Goal: Task Accomplishment & Management: Complete application form

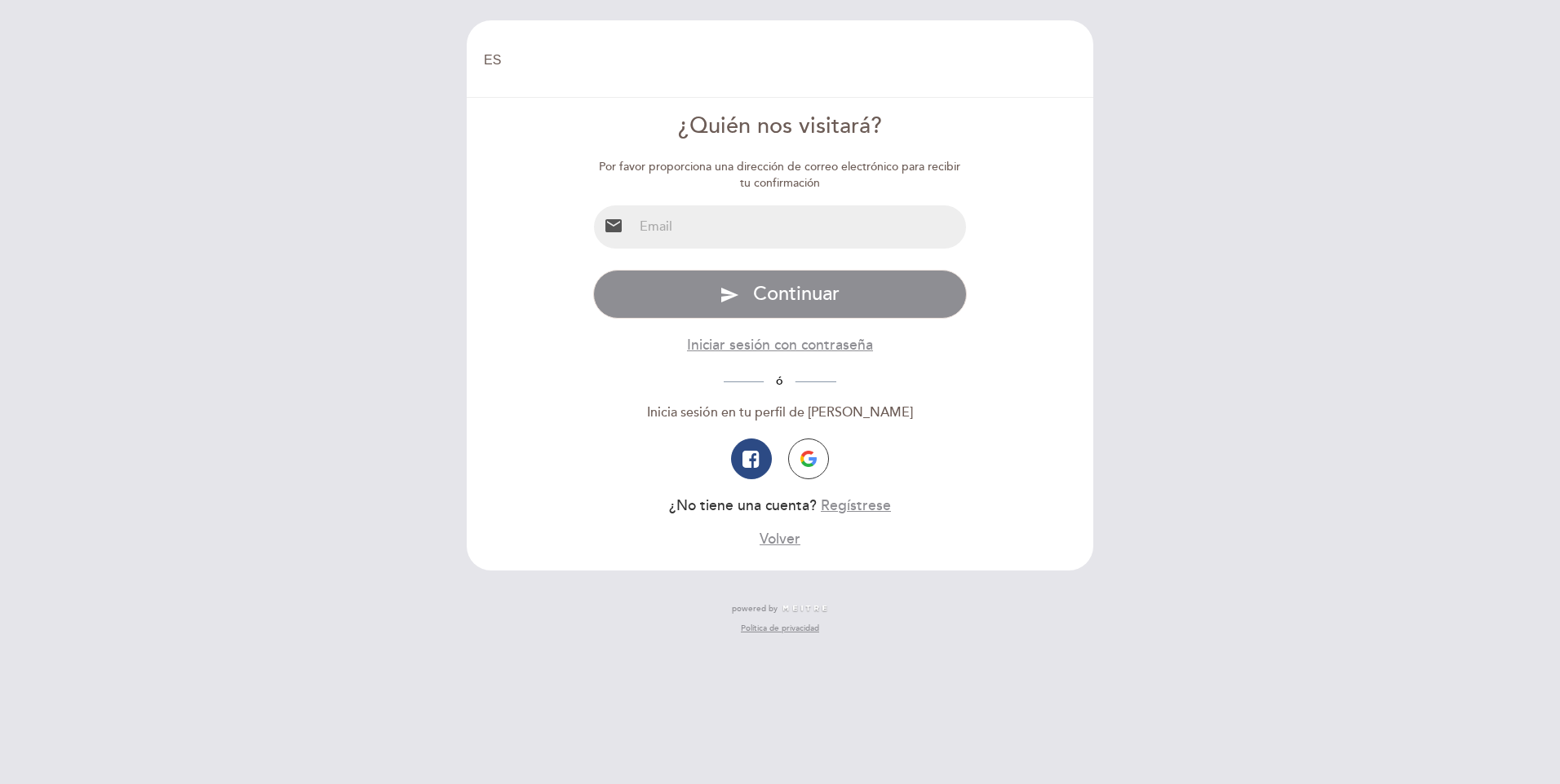
select select "es"
click at [718, 211] on input "email" at bounding box center [800, 227] width 333 height 44
type input "[EMAIL_ADDRESS][DOMAIN_NAME]"
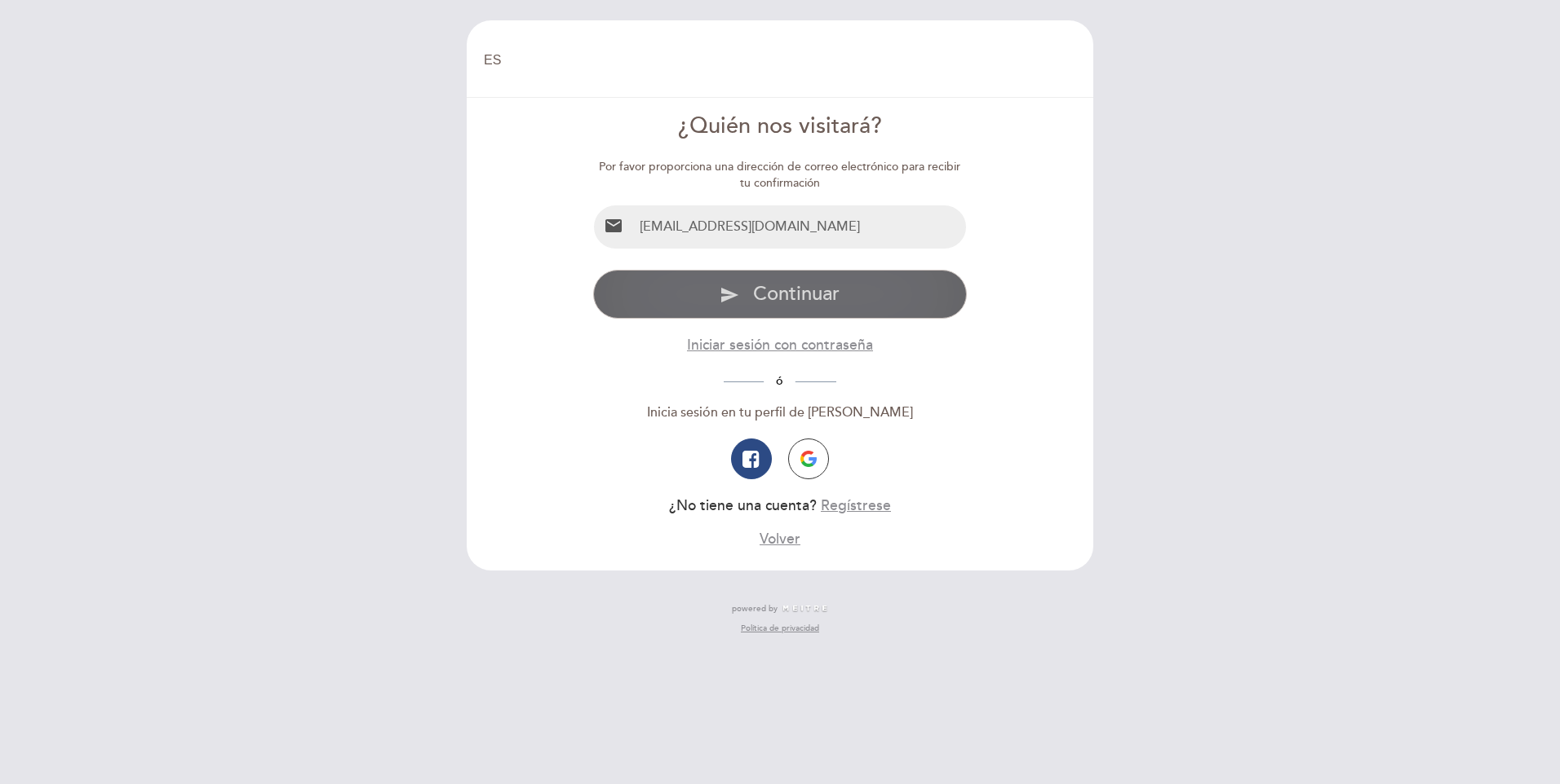
click at [746, 298] on button "send Continuar" at bounding box center [780, 294] width 374 height 49
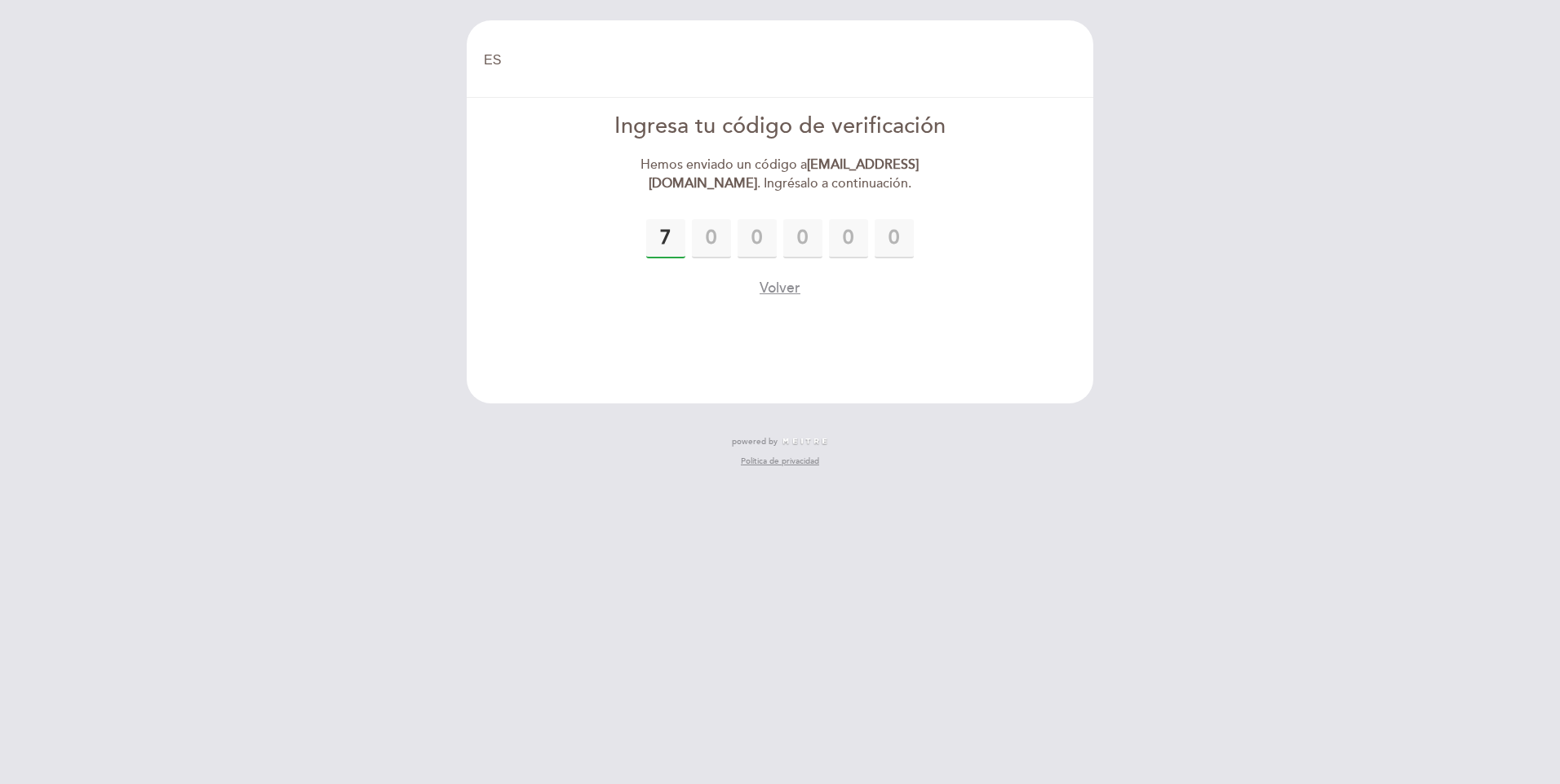
type input "7"
type input "5"
type input "1"
type input "4"
type input "0"
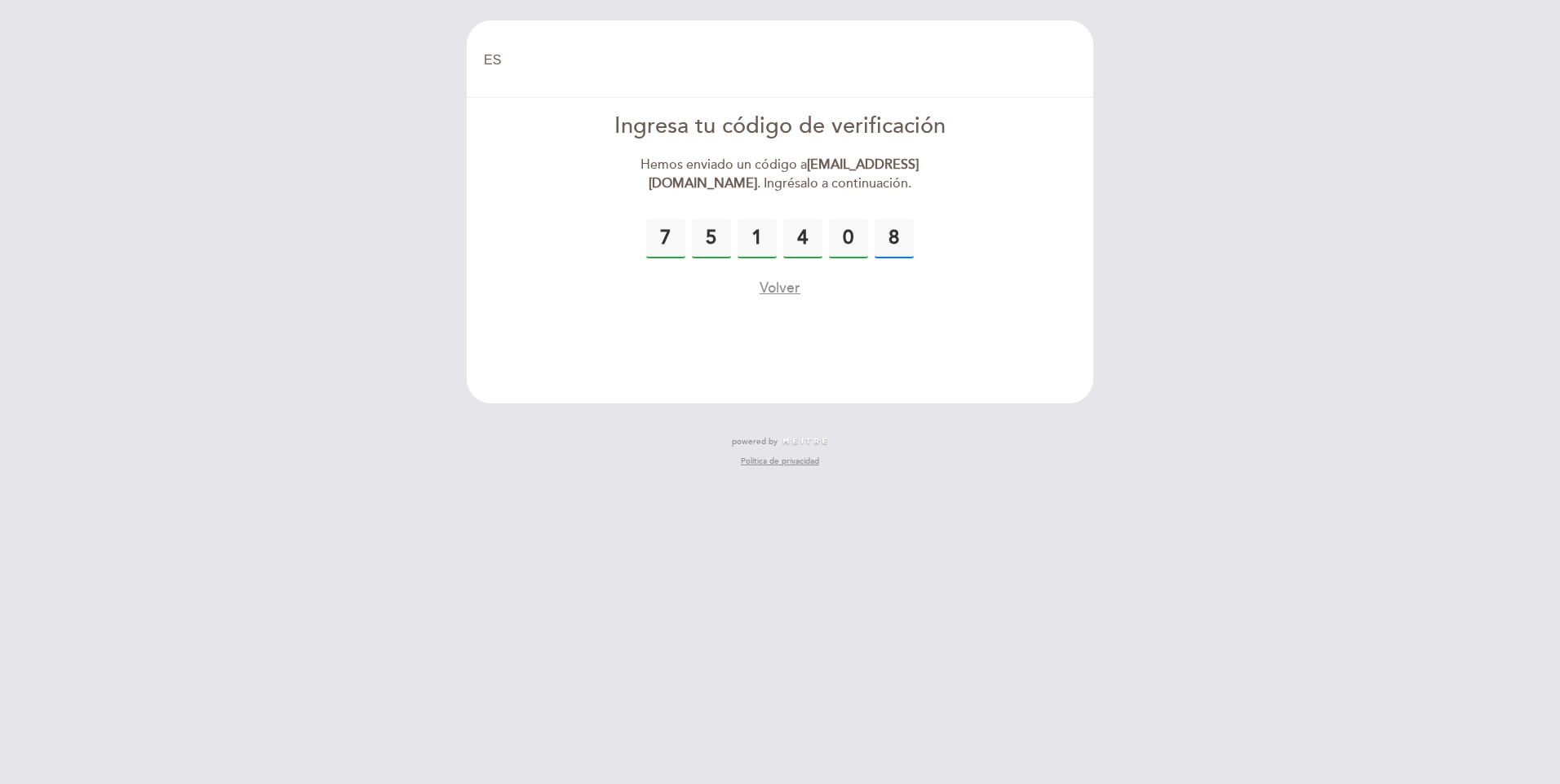
type input "8"
